Goal: Navigation & Orientation: Find specific page/section

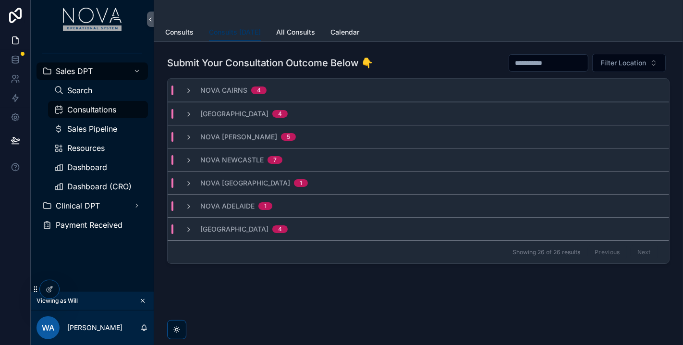
click at [641, 308] on div "Submit Your Consultation Outcome Below 👇 Filter Location [GEOGRAPHIC_DATA] 4 [G…" at bounding box center [419, 185] width 530 height 287
click at [91, 171] on span "Dashboard" at bounding box center [87, 167] width 40 height 8
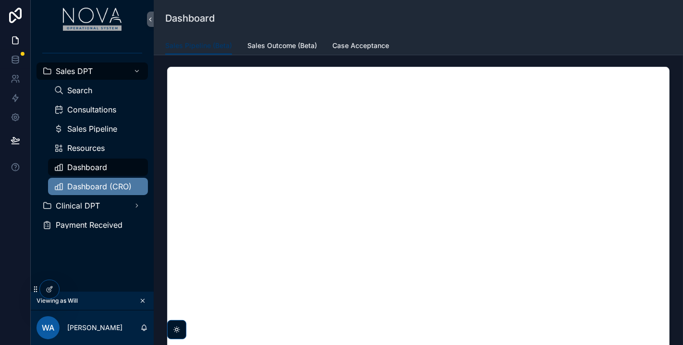
click at [102, 180] on div "Dashboard (CRO)" at bounding box center [98, 186] width 88 height 15
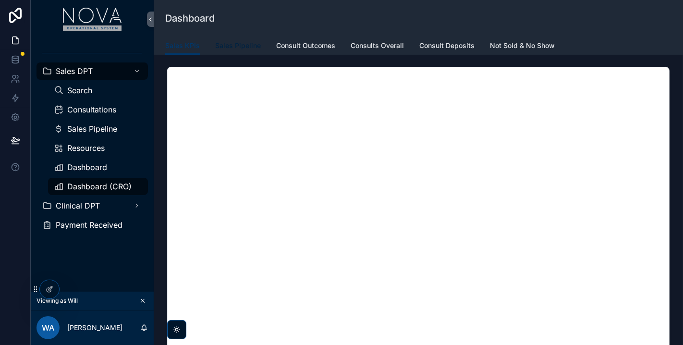
click at [227, 42] on span "Sales Pipeline" at bounding box center [238, 46] width 46 height 10
click at [70, 287] on icon at bounding box center [69, 287] width 2 height 2
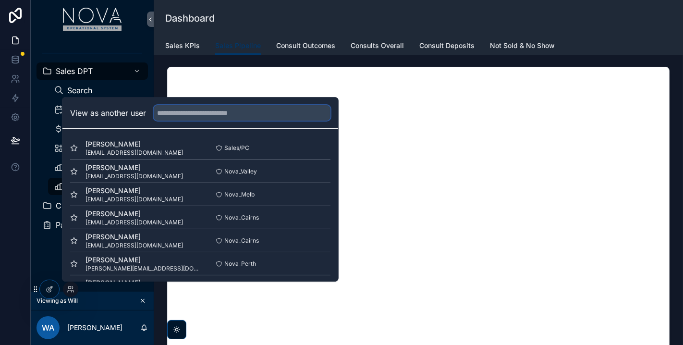
click at [177, 106] on input "text" at bounding box center [242, 112] width 177 height 15
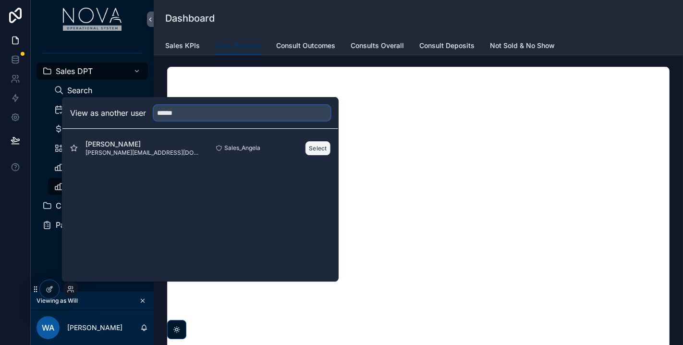
type input "******"
click at [319, 147] on button "Select" at bounding box center [318, 148] width 25 height 14
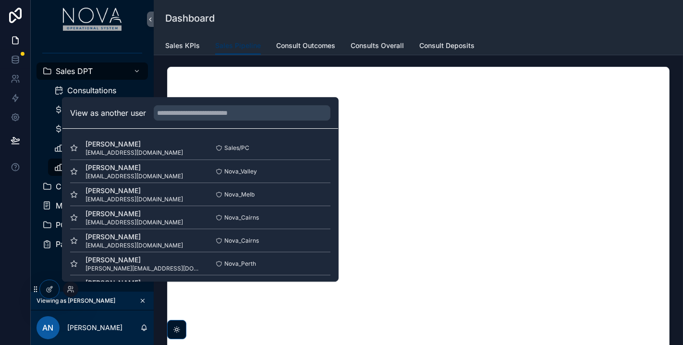
click at [515, 38] on div "Sales KPIs Sales Pipeline Consult Outcomes Consults Overall Consult Deposits" at bounding box center [418, 46] width 507 height 18
